Goal: Task Accomplishment & Management: Manage account settings

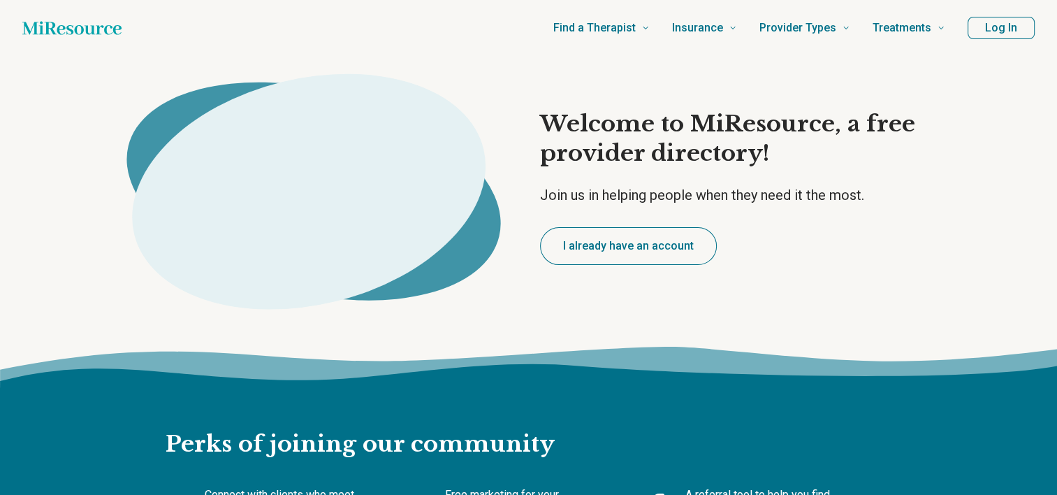
click at [997, 22] on button "Log In" at bounding box center [1001, 28] width 67 height 22
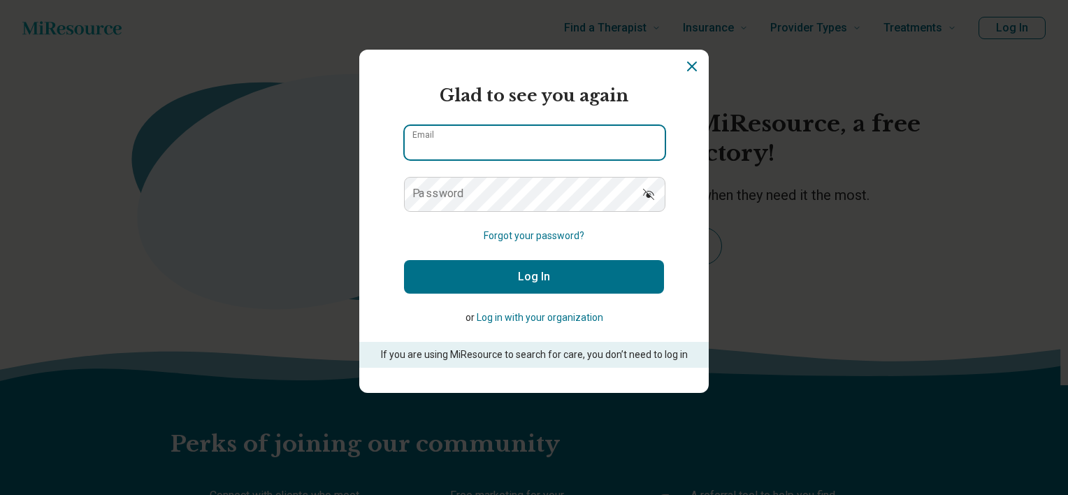
click at [597, 136] on input "Email" at bounding box center [535, 143] width 260 height 34
type input "**********"
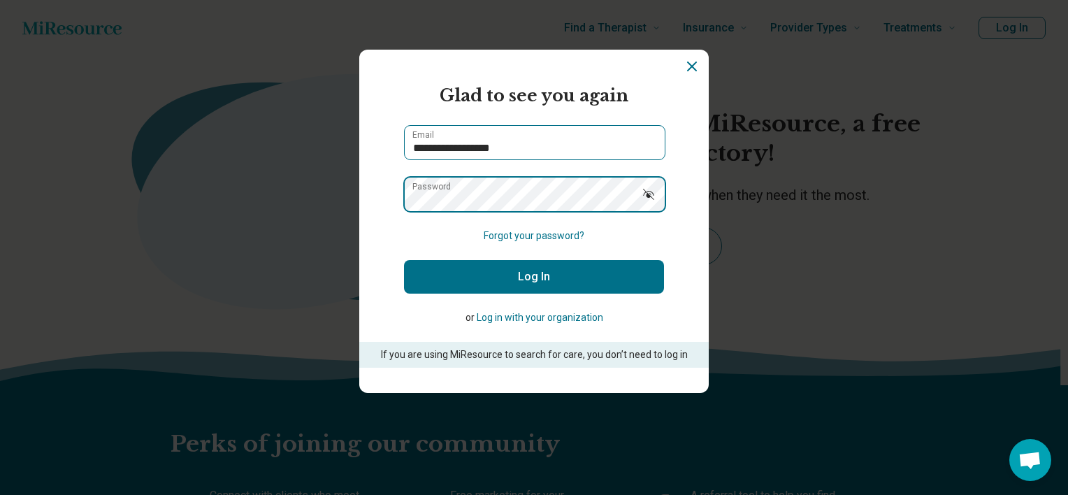
click at [404, 260] on button "Log In" at bounding box center [534, 277] width 260 height 34
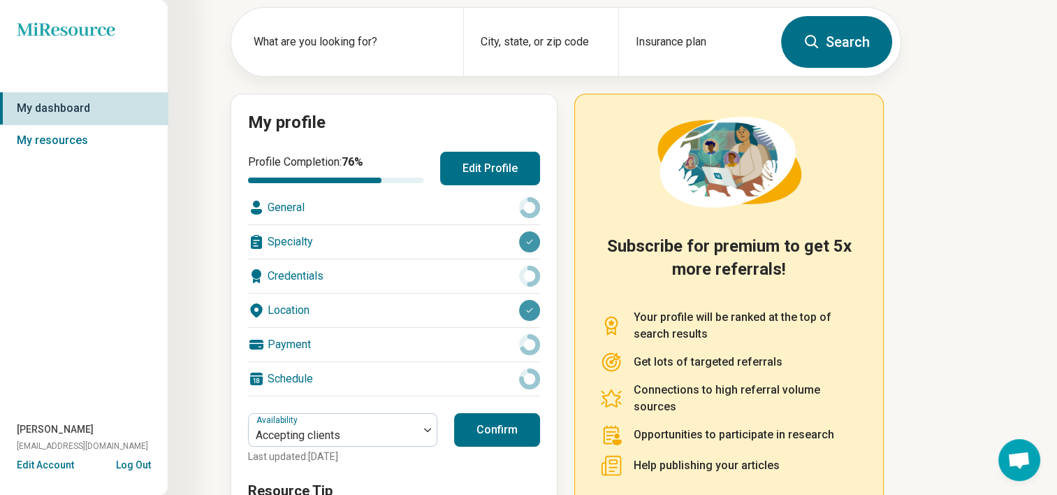
scroll to position [70, 0]
click at [508, 171] on button "Edit Profile" at bounding box center [490, 168] width 100 height 34
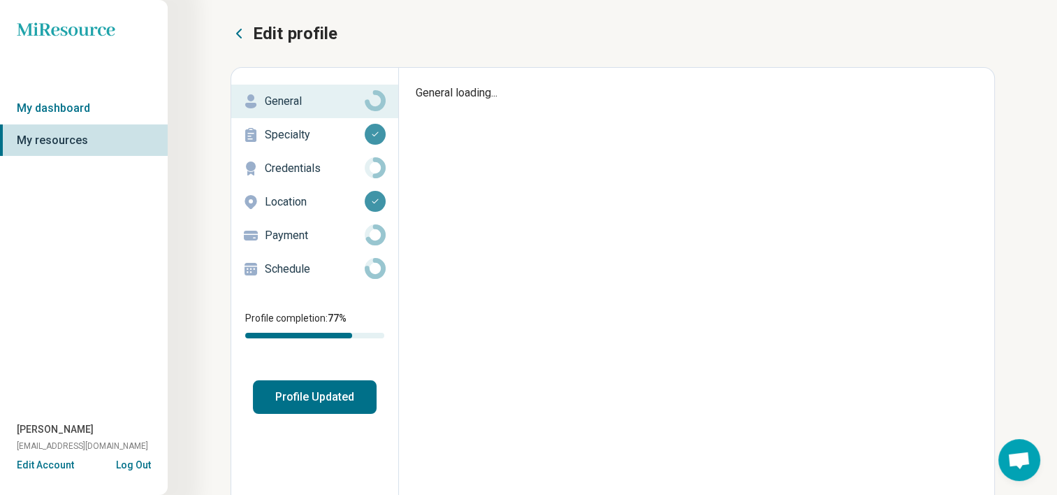
type textarea "*"
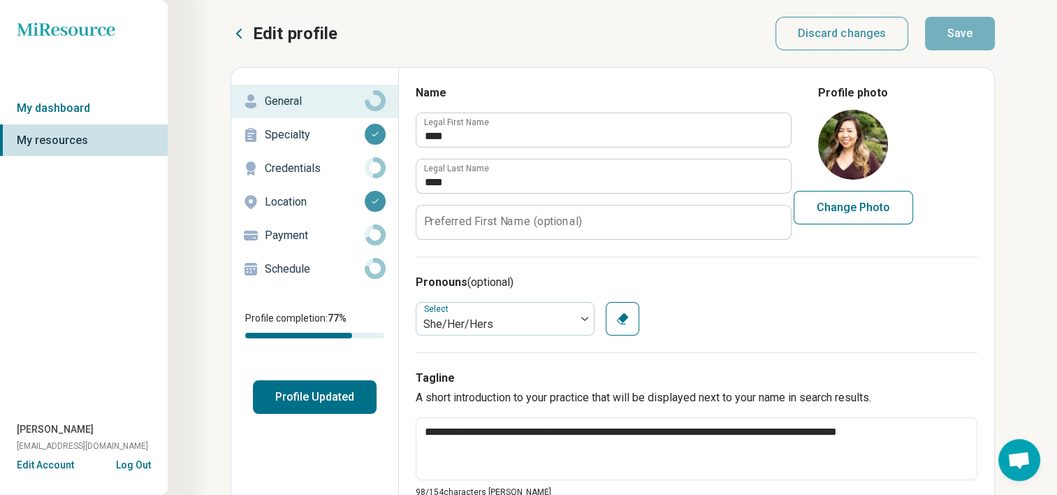
click at [312, 268] on p "Schedule" at bounding box center [315, 269] width 100 height 17
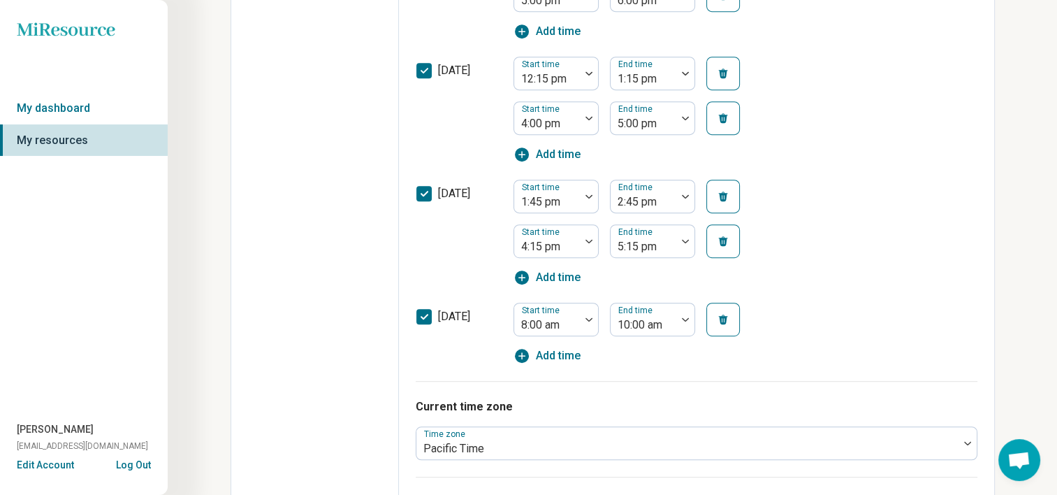
scroll to position [769, 0]
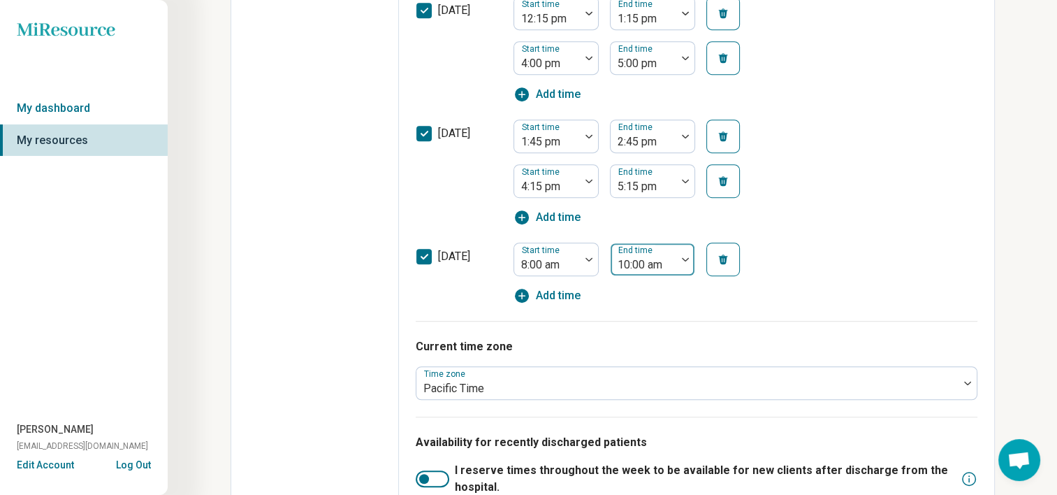
click at [637, 261] on div at bounding box center [643, 265] width 55 height 20
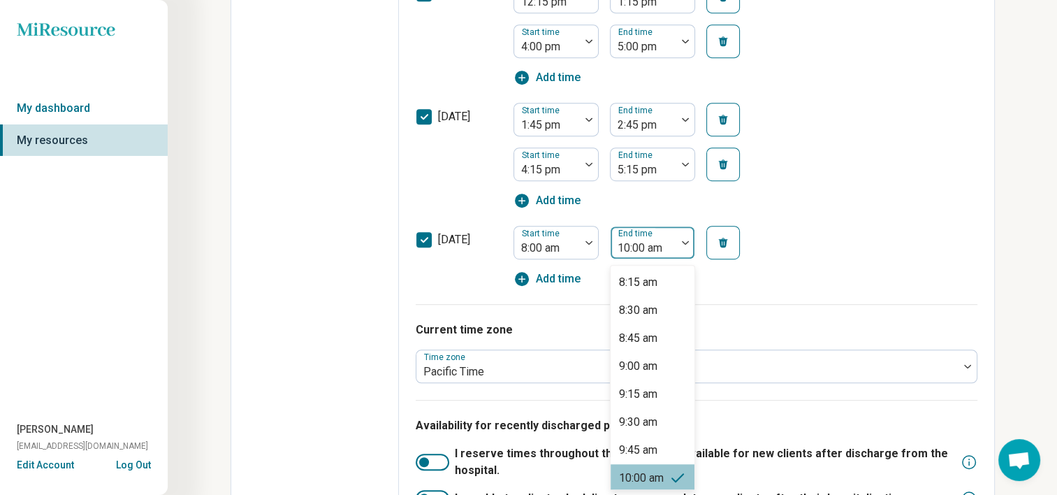
scroll to position [12, 0]
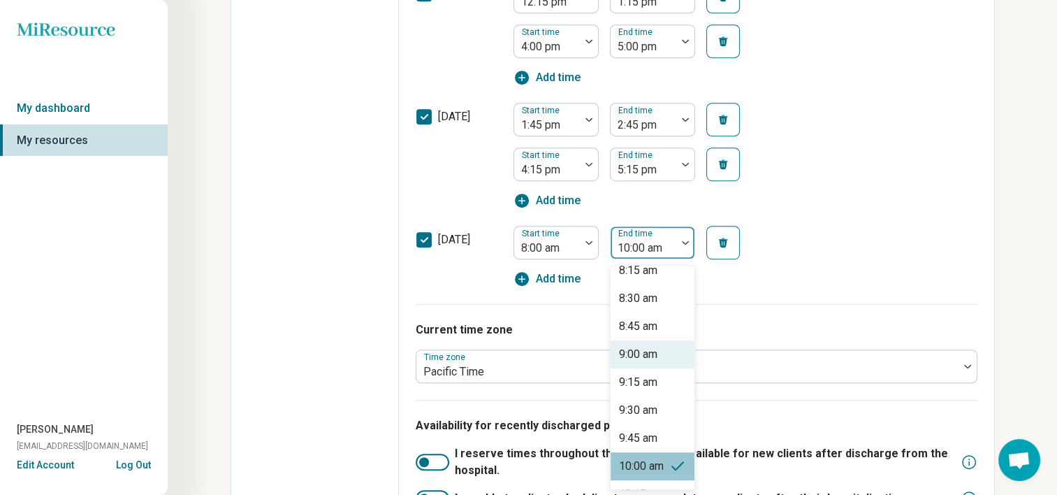
click at [659, 352] on div "9:00 am" at bounding box center [653, 354] width 84 height 28
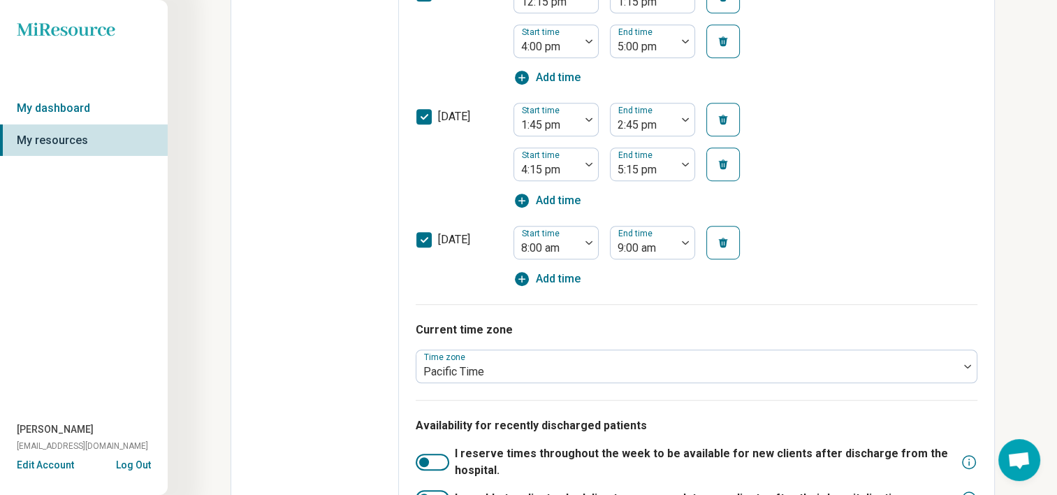
click at [816, 263] on div "saturday Start time 8:00 am End time 9:00 am Add time" at bounding box center [697, 252] width 562 height 70
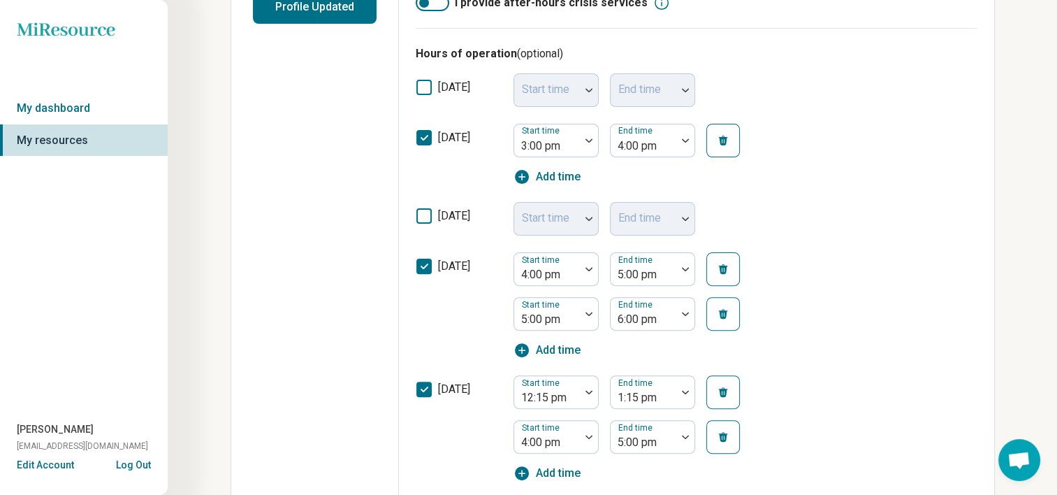
scroll to position [366, 0]
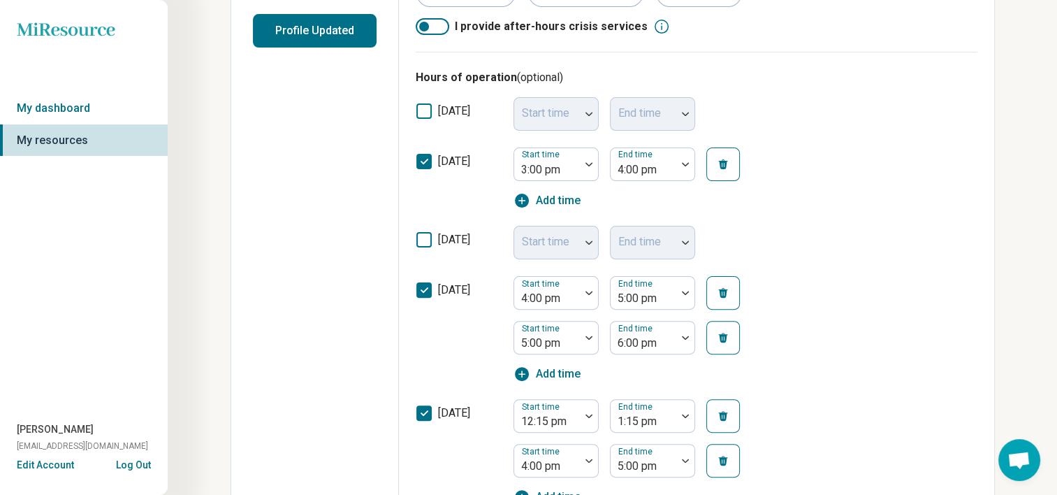
click at [724, 337] on icon "button" at bounding box center [723, 337] width 11 height 11
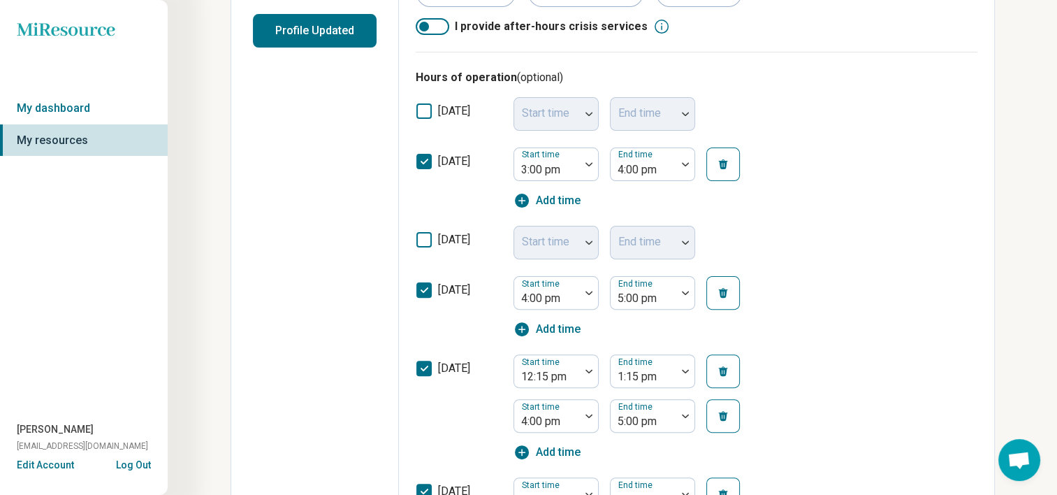
click at [938, 322] on div "wednesday Start time 4:00 pm End time 5:00 pm Add time" at bounding box center [697, 307] width 562 height 78
click at [899, 317] on div "wednesday Start time 4:00 pm End time 5:00 pm Add time" at bounding box center [697, 307] width 562 height 78
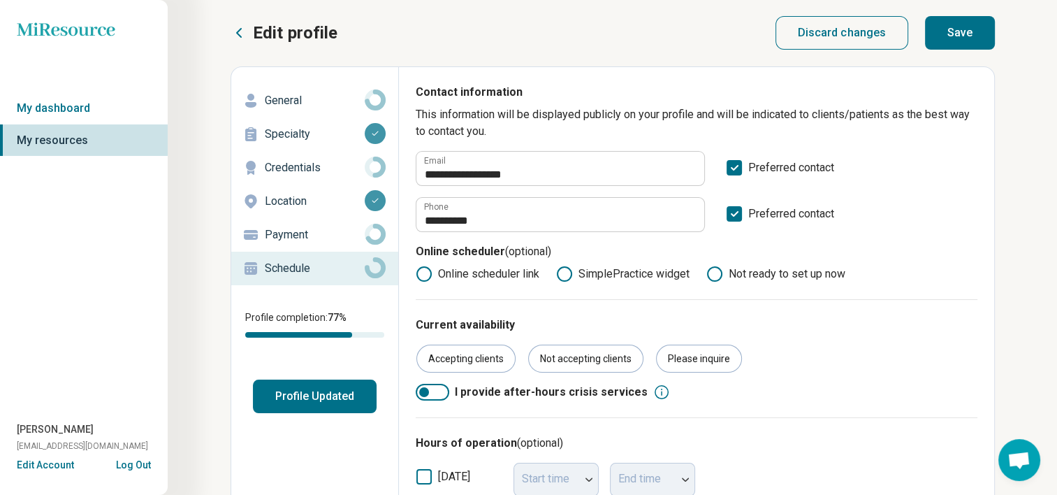
scroll to position [0, 0]
click at [968, 45] on button "Save" at bounding box center [960, 34] width 70 height 34
click at [296, 400] on button "Profile Updated" at bounding box center [315, 397] width 124 height 34
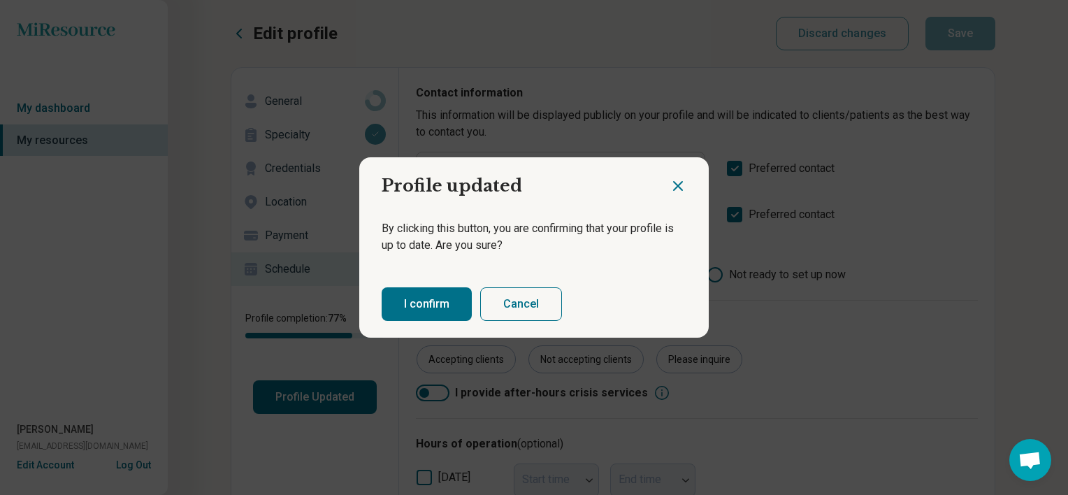
click at [436, 308] on button "I confirm" at bounding box center [427, 304] width 90 height 34
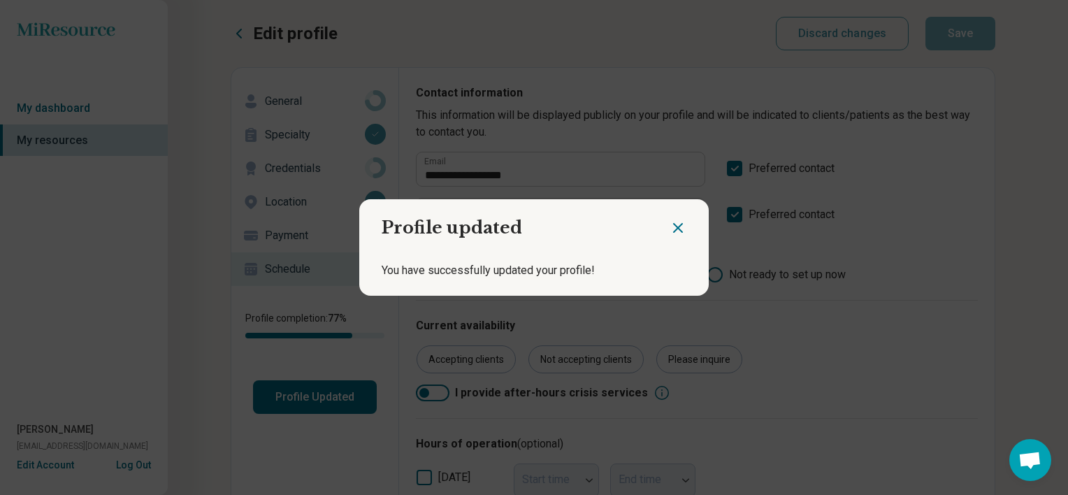
click at [679, 231] on icon "Close dialog" at bounding box center [677, 227] width 17 height 17
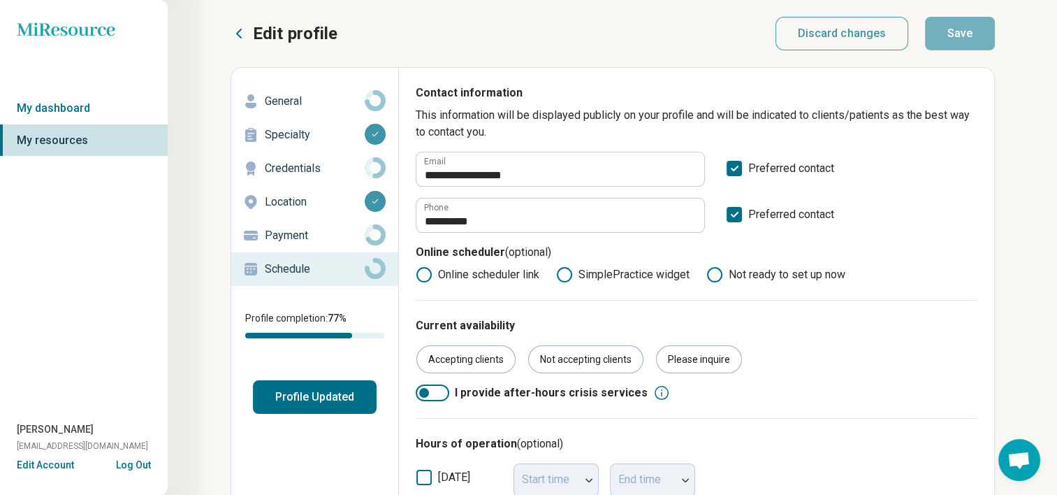
click at [316, 396] on button "Profile Updated" at bounding box center [315, 397] width 124 height 34
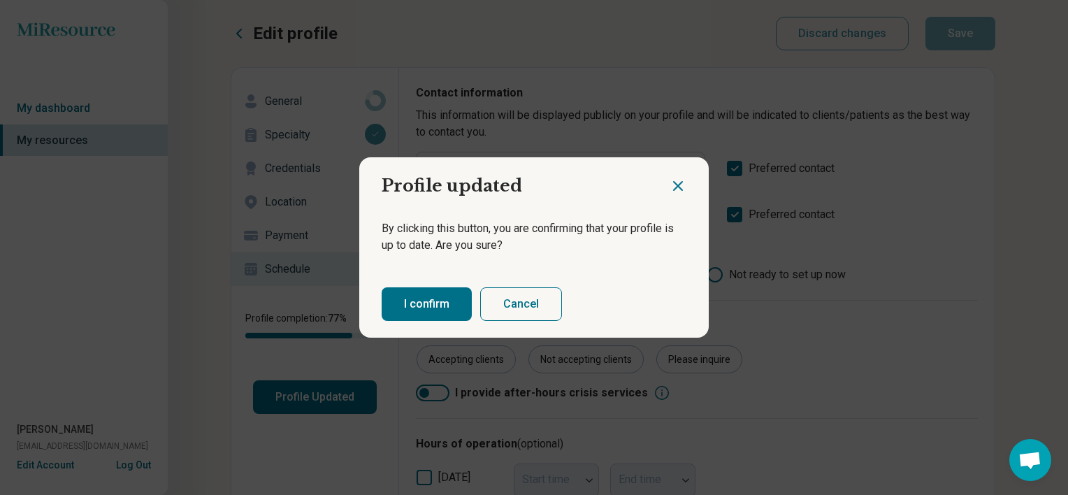
click at [437, 294] on button "I confirm" at bounding box center [427, 304] width 90 height 34
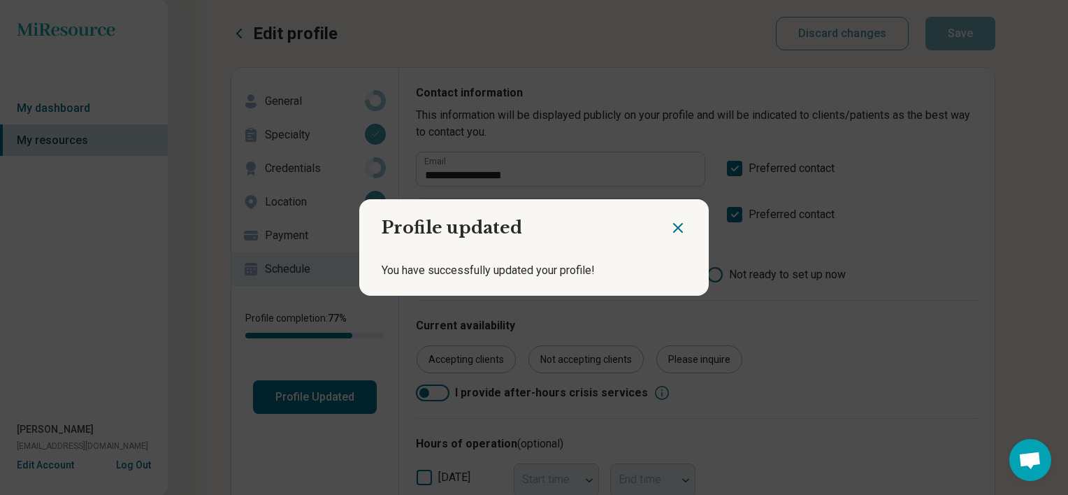
click at [674, 229] on icon "Close dialog" at bounding box center [678, 228] width 8 height 8
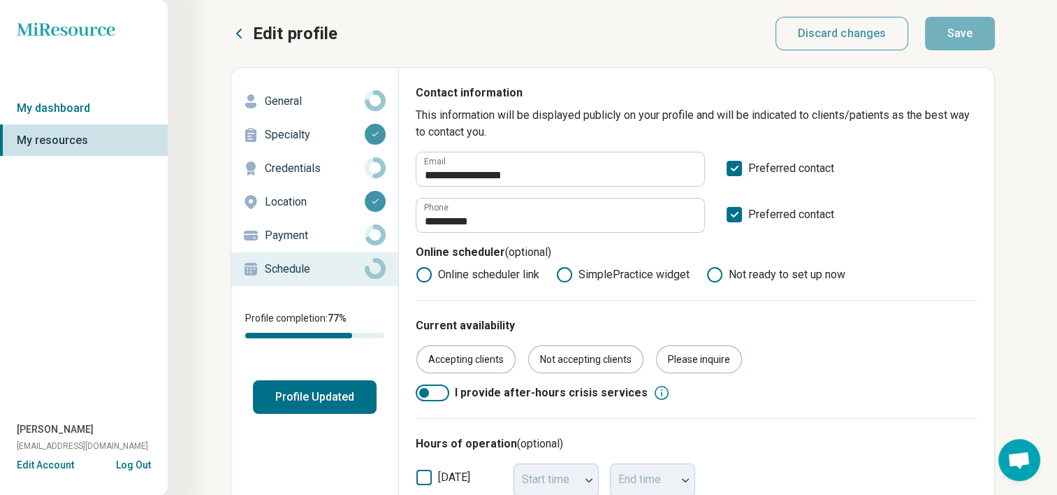
click at [131, 465] on button "Log Out" at bounding box center [133, 463] width 35 height 11
